Goal: Find specific page/section: Find specific page/section

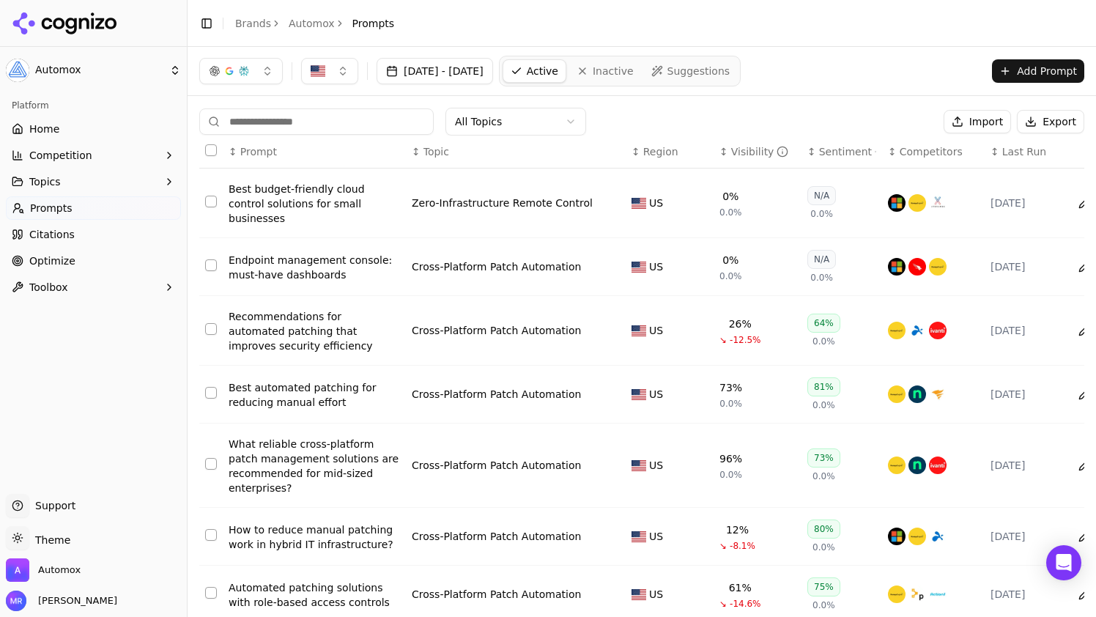
scroll to position [61, 0]
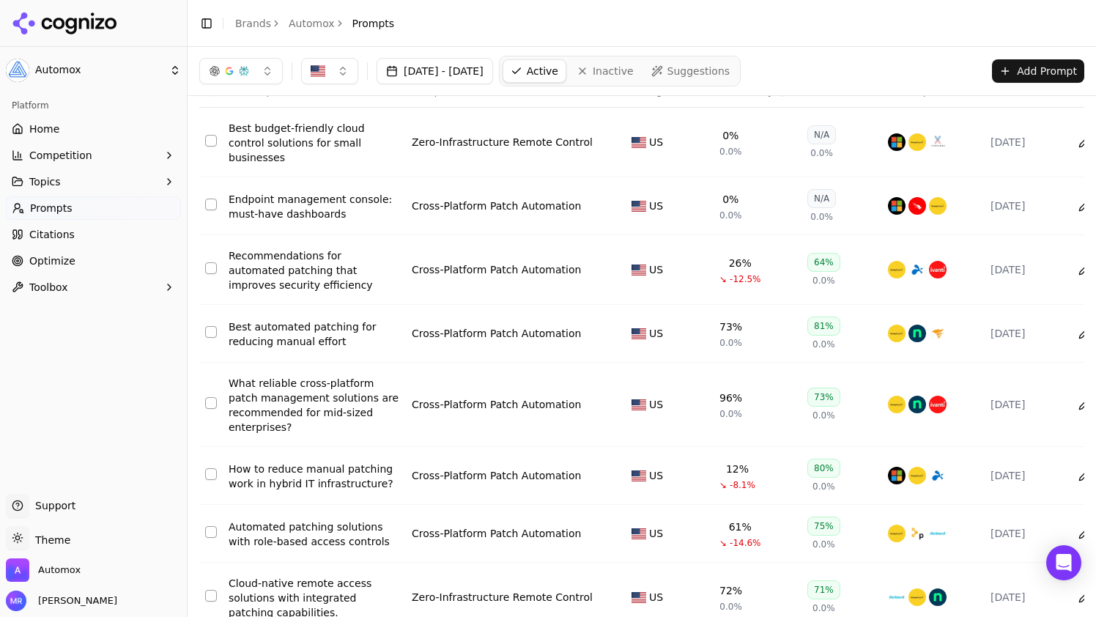
click at [73, 136] on link "Home" at bounding box center [93, 128] width 175 height 23
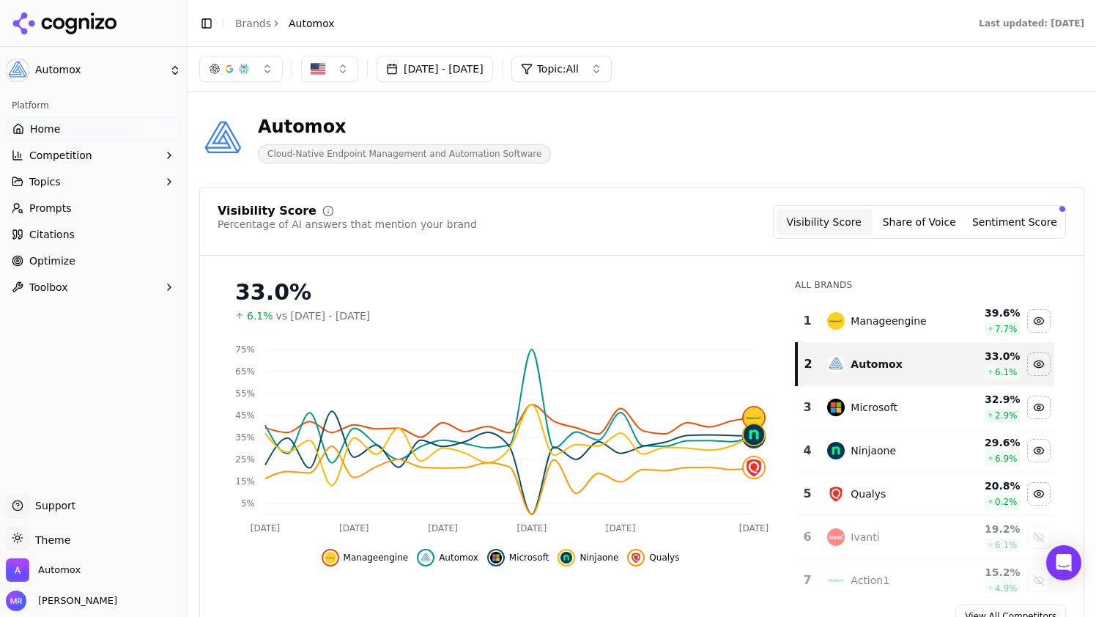
click at [912, 216] on button "Share of Voice" at bounding box center [919, 222] width 95 height 26
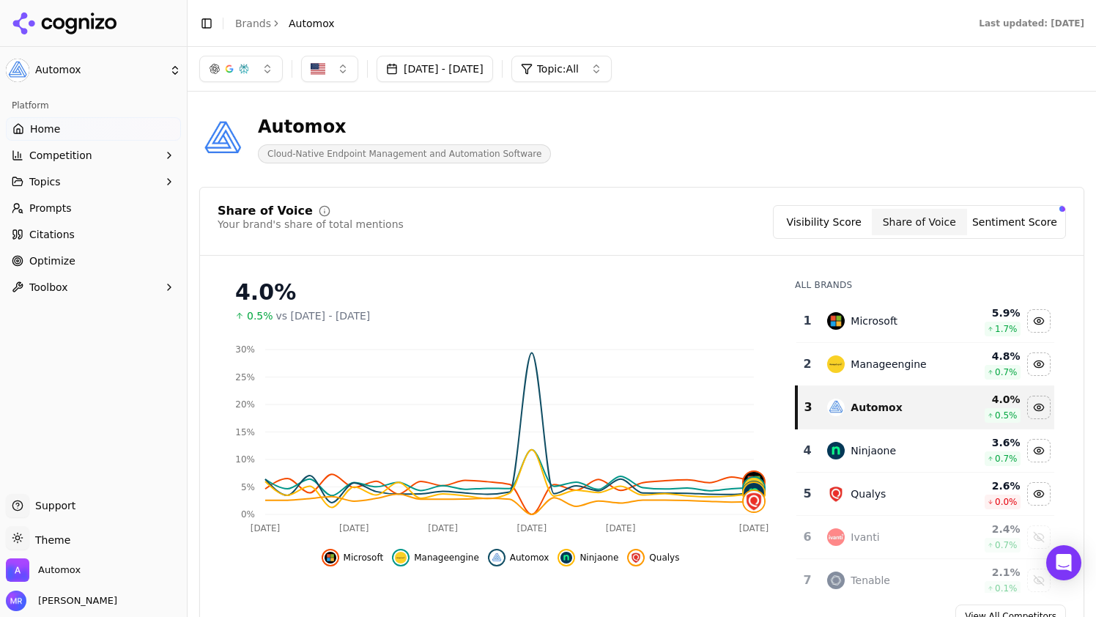
click at [813, 214] on button "Visibility Score" at bounding box center [823, 222] width 95 height 26
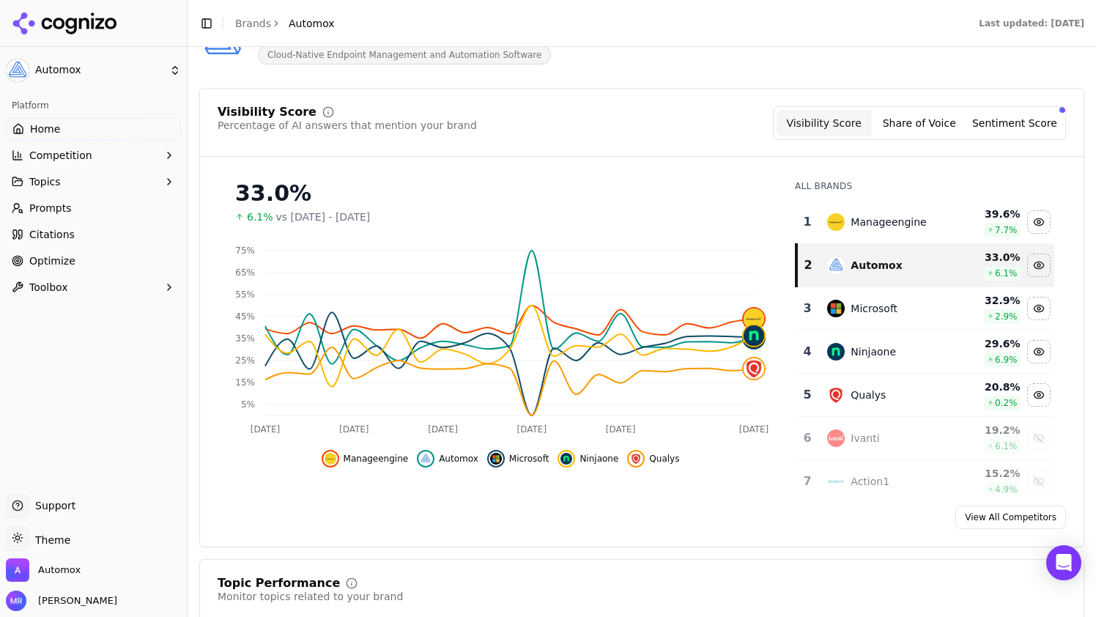
scroll to position [102, 0]
